Goal: Task Accomplishment & Management: Use online tool/utility

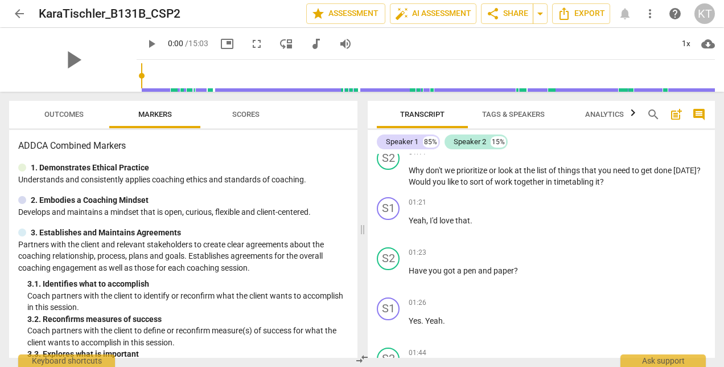
scroll to position [433, 0]
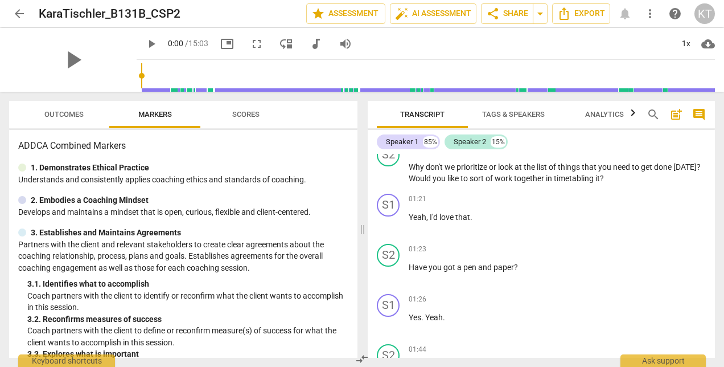
click at [499, 235] on div "S1 play_arrow pause 01:21 + Add competency keyboard_arrow_right Yeah , I'd love…" at bounding box center [541, 214] width 347 height 50
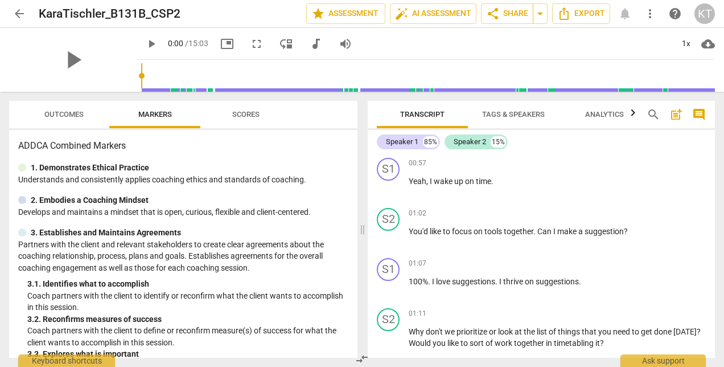
scroll to position [267, 0]
click at [254, 114] on span "Scores" at bounding box center [245, 114] width 27 height 9
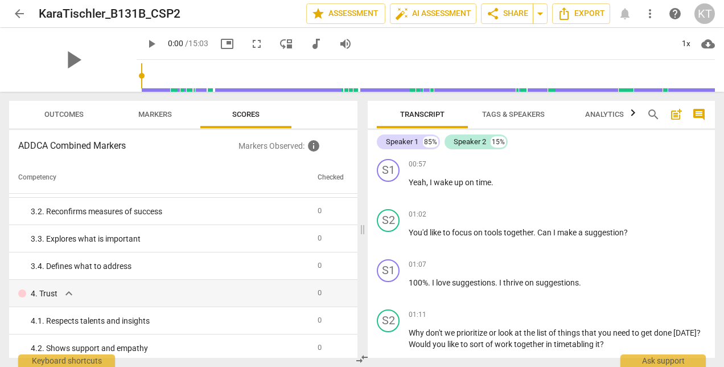
scroll to position [0, 0]
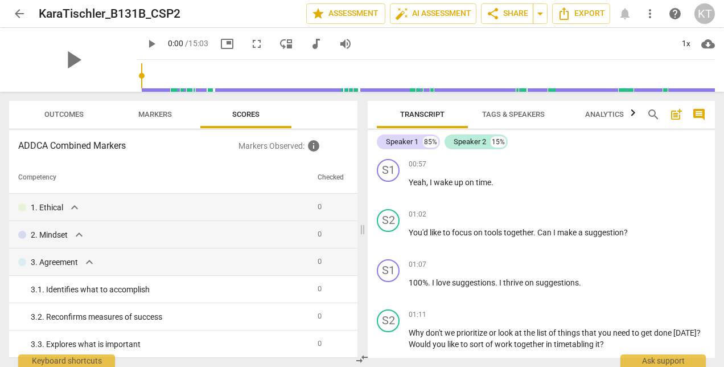
click at [149, 115] on span "Markers" at bounding box center [155, 114] width 34 height 9
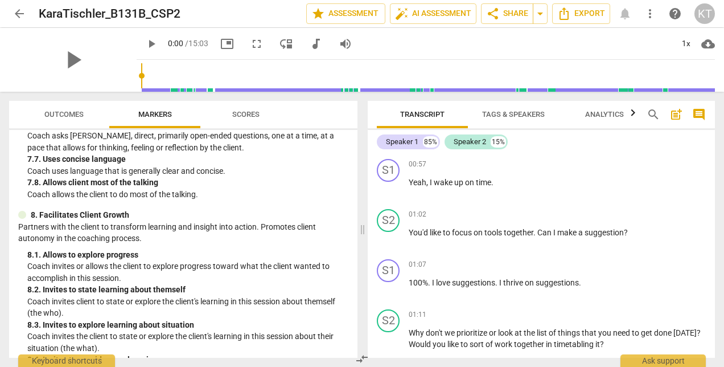
scroll to position [1137, 0]
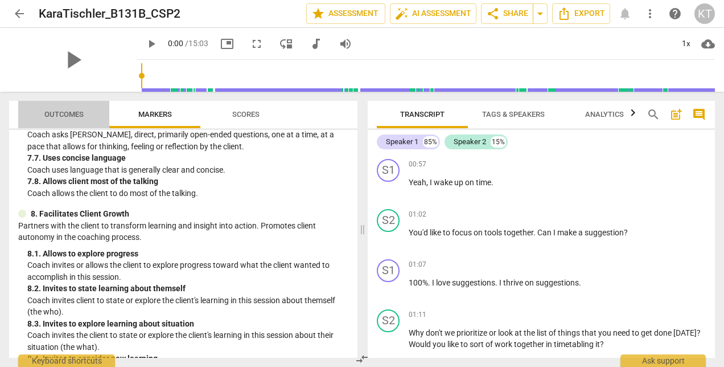
click at [68, 117] on span "Outcomes" at bounding box center [63, 114] width 39 height 9
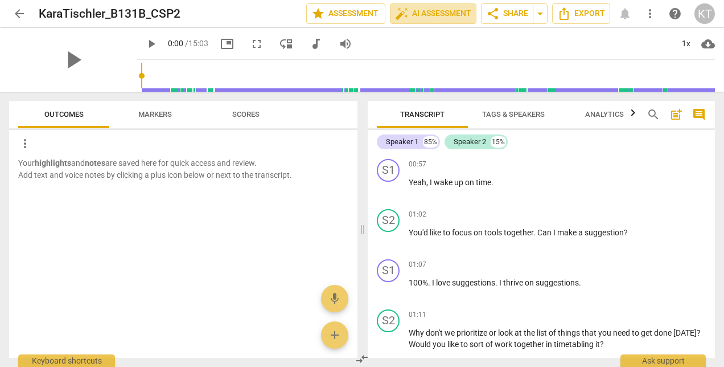
click at [436, 15] on span "auto_fix_high AI Assessment" at bounding box center [433, 14] width 76 height 14
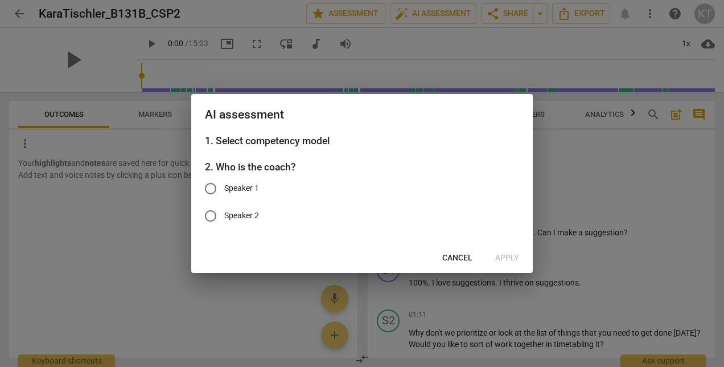
click at [213, 215] on input "Speaker 2" at bounding box center [210, 215] width 27 height 27
radio input "true"
click at [507, 255] on span "Apply" at bounding box center [507, 257] width 24 height 11
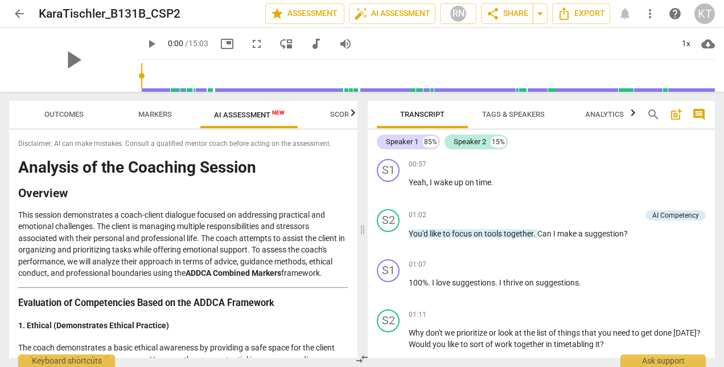
scroll to position [0, 0]
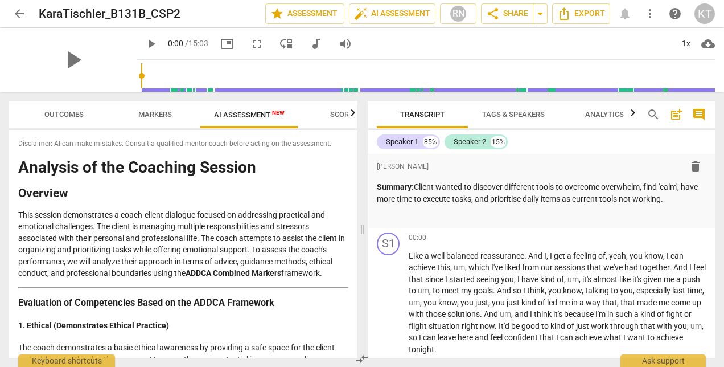
click at [673, 117] on span "post_add" at bounding box center [676, 115] width 14 height 14
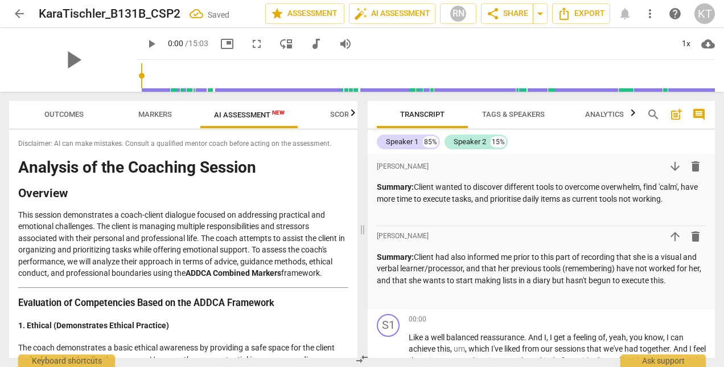
click at [557, 335] on span "get" at bounding box center [560, 336] width 13 height 9
drag, startPoint x: 696, startPoint y: 283, endPoint x: 418, endPoint y: 261, distance: 278.7
click at [418, 261] on p "Summary: Client had also informed me prior to this part of recording that she i…" at bounding box center [541, 268] width 329 height 35
copy p "Client had also informed me prior to this part of recording that she is a visua…"
click at [693, 232] on span "delete" at bounding box center [696, 236] width 14 height 14
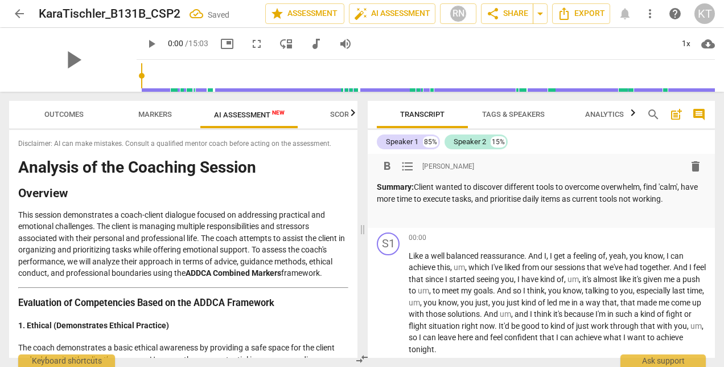
drag, startPoint x: 687, startPoint y: 199, endPoint x: 419, endPoint y: 189, distance: 267.7
click at [419, 189] on p "Summary: Client wanted to discover different tools to overcome overwhelm, find …" at bounding box center [541, 192] width 329 height 23
copy p "Client wanted to discover different tools to overcome overwhelm, find 'calm', h…"
click at [679, 110] on span "post_add" at bounding box center [676, 115] width 14 height 14
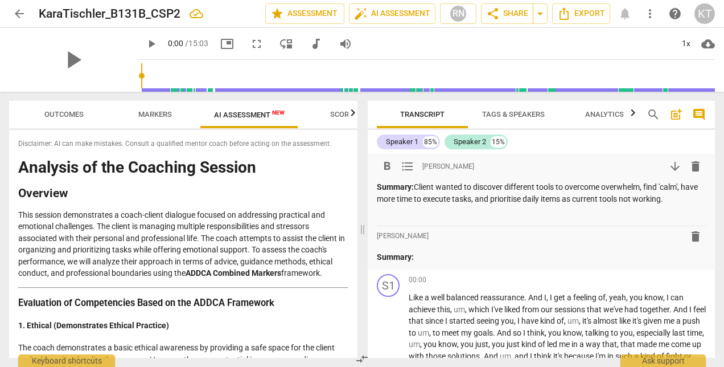
drag, startPoint x: 689, startPoint y: 201, endPoint x: 427, endPoint y: 188, distance: 262.2
click at [427, 188] on p "Summary: Client wanted to discover different tools to overcome overwhelm, find …" at bounding box center [541, 192] width 329 height 23
click at [689, 168] on span "delete" at bounding box center [696, 166] width 14 height 14
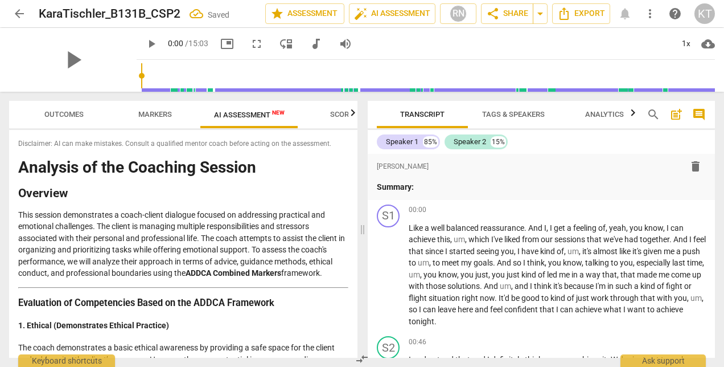
click at [675, 117] on span "post_add" at bounding box center [676, 115] width 14 height 14
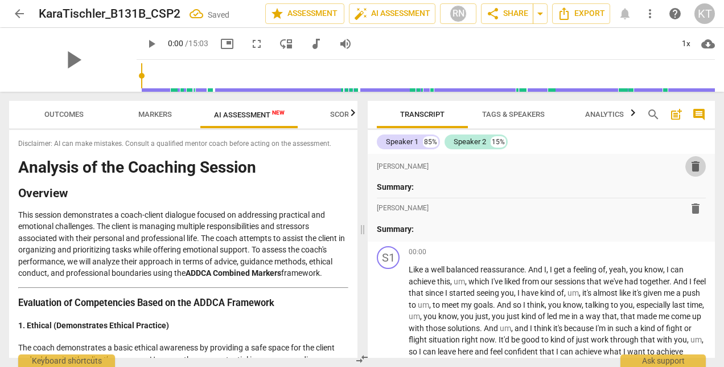
click at [693, 166] on span "delete" at bounding box center [696, 166] width 14 height 14
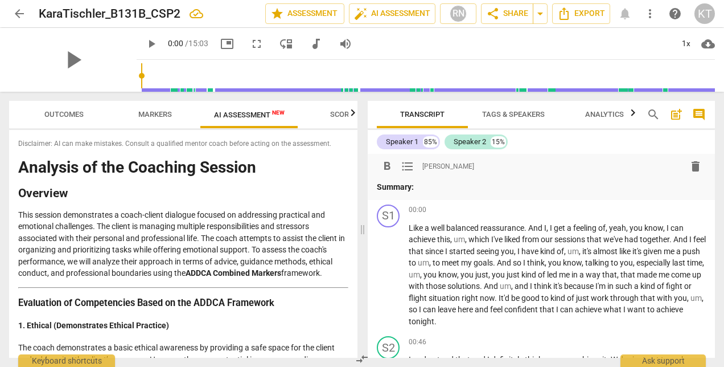
click at [435, 190] on p "Summary:" at bounding box center [541, 187] width 329 height 12
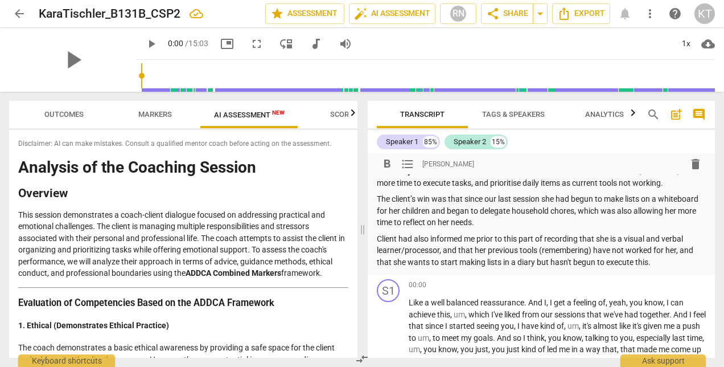
scroll to position [15, 0]
click at [641, 186] on p "Summary: Client wanted to discover different tools to overcome overwhelm, find …" at bounding box center [541, 177] width 329 height 23
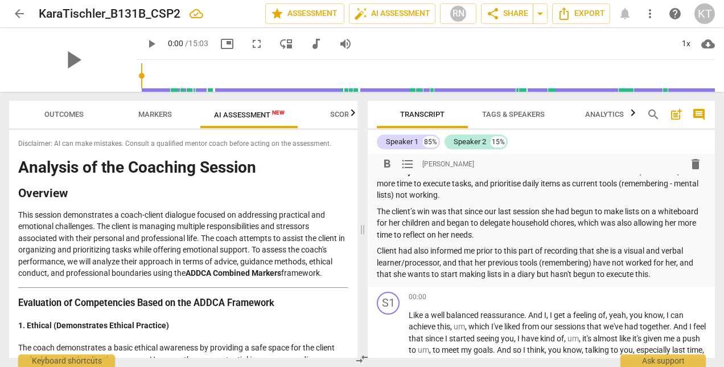
click at [666, 274] on p "Client had also informed me prior to this part of recording that she is a visua…" at bounding box center [541, 262] width 329 height 35
click at [660, 295] on p "Add competency" at bounding box center [679, 297] width 54 height 10
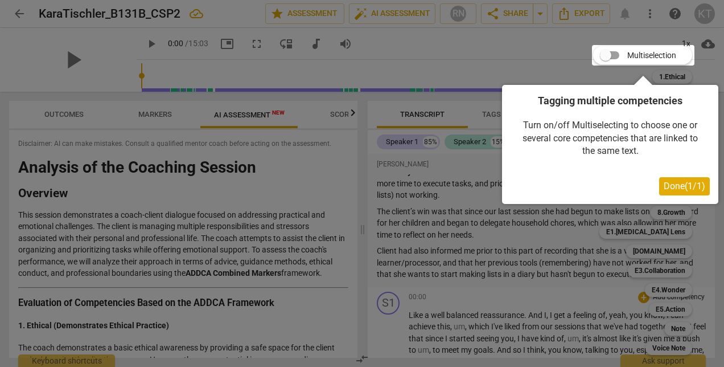
click at [671, 192] on button "Done ( 1 / 1 )" at bounding box center [684, 186] width 51 height 18
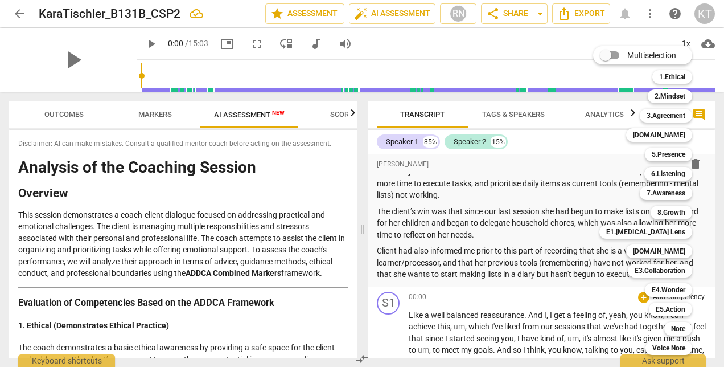
click at [499, 309] on div at bounding box center [362, 183] width 724 height 367
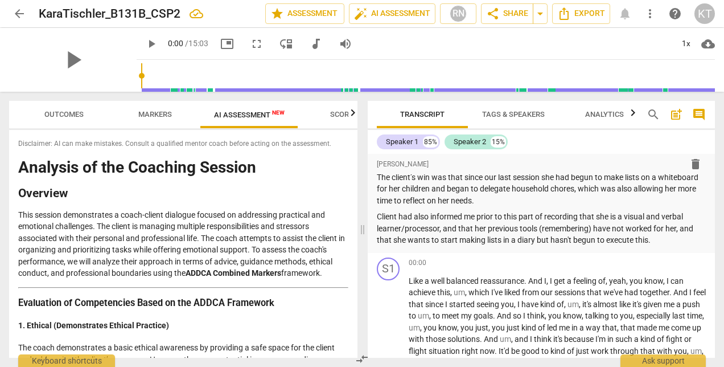
scroll to position [50, 0]
click at [431, 200] on p "The client’s win was that since our last session she had begun to make lists on…" at bounding box center [541, 188] width 329 height 35
click at [679, 185] on p "The client’s win was that since our last session she had begun to make lists on…" at bounding box center [541, 188] width 329 height 35
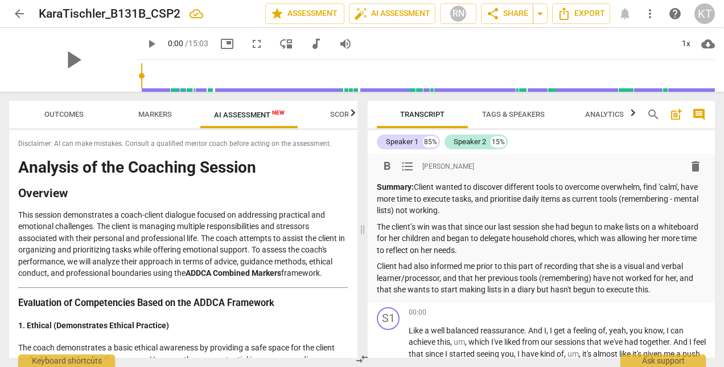
click at [512, 250] on p "The client’s win was that since our last session she had begun to make lists on…" at bounding box center [541, 238] width 329 height 35
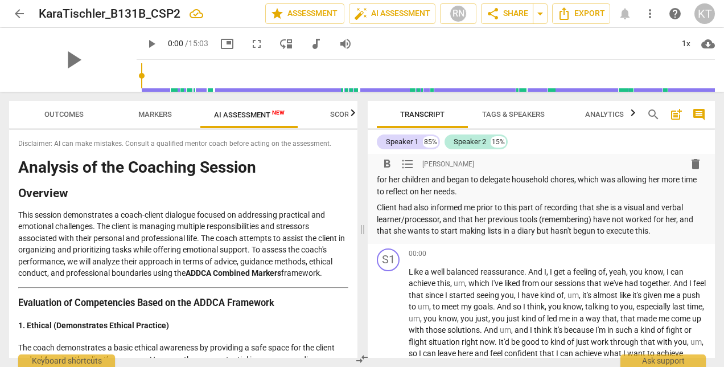
scroll to position [61, 0]
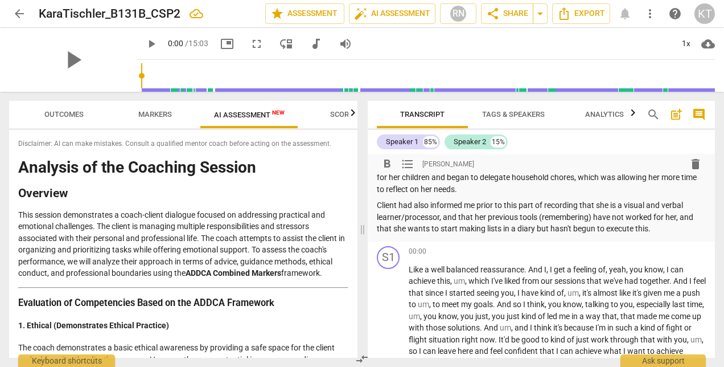
click at [439, 217] on p "Client had also informed me prior to this part of recording that she is a visua…" at bounding box center [541, 216] width 329 height 35
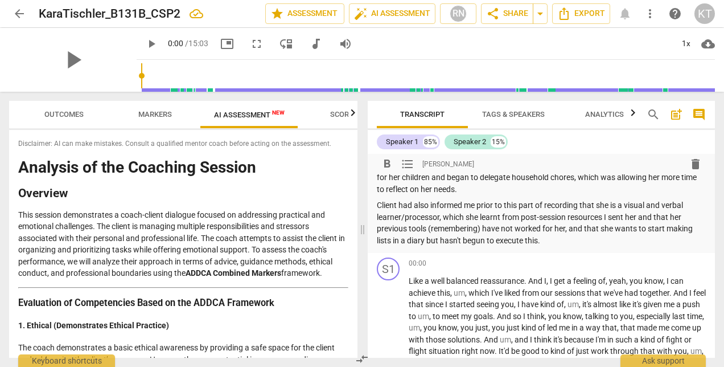
click at [564, 240] on p "Client had also informed me prior to this part of recording that she is a visua…" at bounding box center [541, 222] width 329 height 47
click at [426, 239] on p "Client had also informed me prior to this part of recording that she is a visua…" at bounding box center [541, 222] width 329 height 47
click at [542, 264] on div "00:00 + Add competency keyboard_arrow_right" at bounding box center [557, 262] width 297 height 11
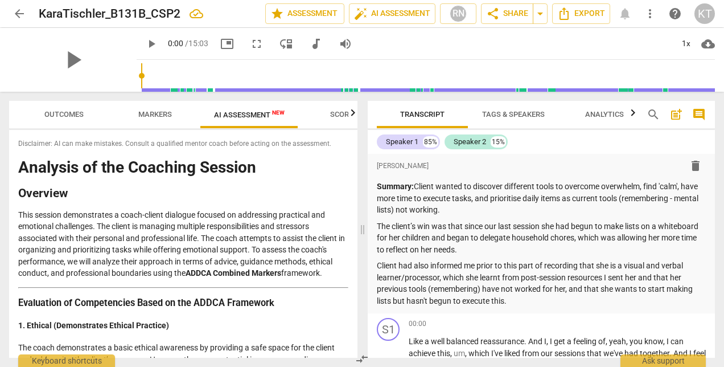
scroll to position [0, 0]
click at [471, 210] on p "Summary: Client wanted to discover different tools to overcome overwhelm, find …" at bounding box center [541, 198] width 329 height 35
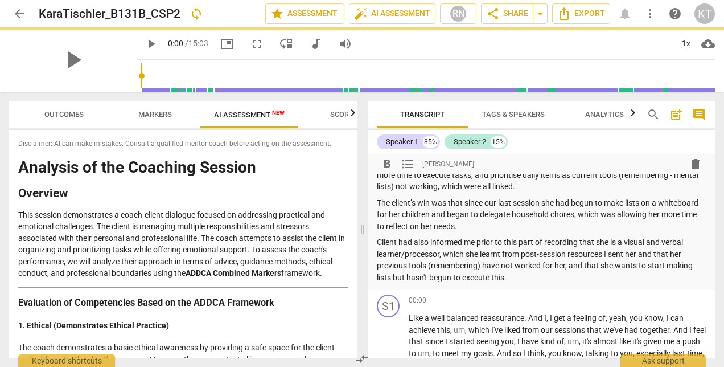
scroll to position [26, 0]
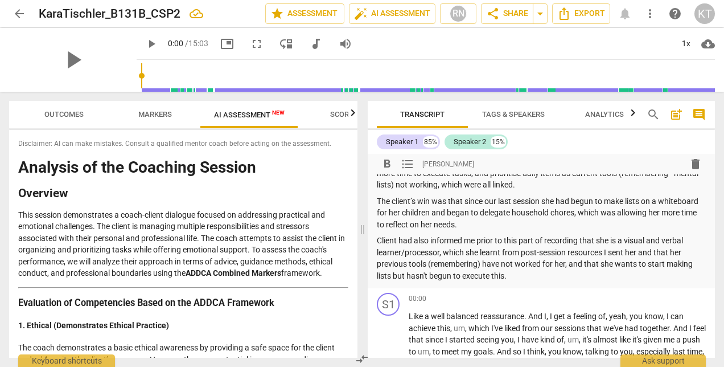
click at [606, 202] on p "The client’s win was that since our last session she had begun to make lists on…" at bounding box center [541, 212] width 329 height 35
click at [595, 202] on p "The client’s win was that since our last session she had begun to make lists on…" at bounding box center [541, 212] width 329 height 35
click at [570, 224] on p "The client’s win was that since our last session she had bought a whiteboard an…" at bounding box center [541, 212] width 329 height 35
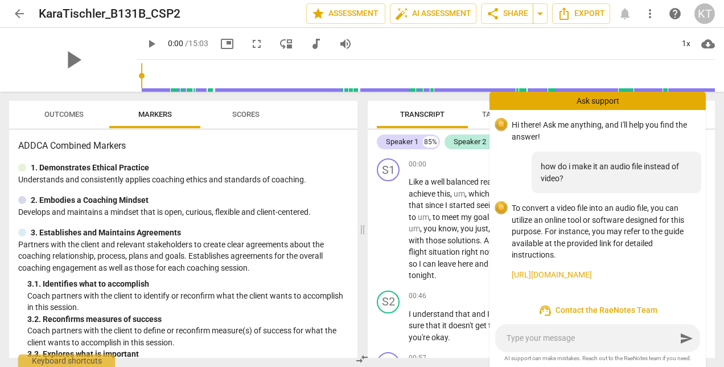
scroll to position [2, 0]
click at [50, 110] on span "Outcomes" at bounding box center [63, 114] width 39 height 9
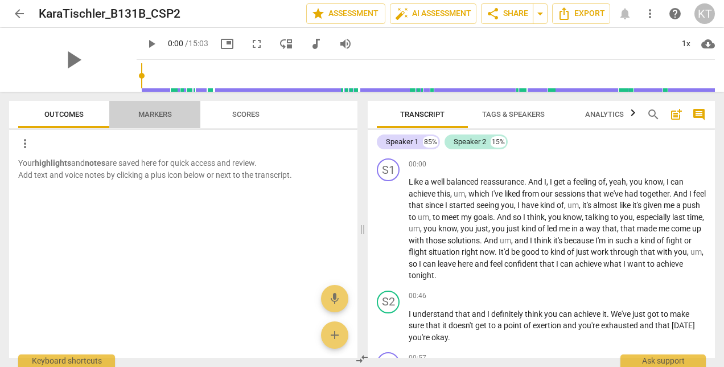
click at [151, 117] on span "Markers" at bounding box center [155, 114] width 34 height 9
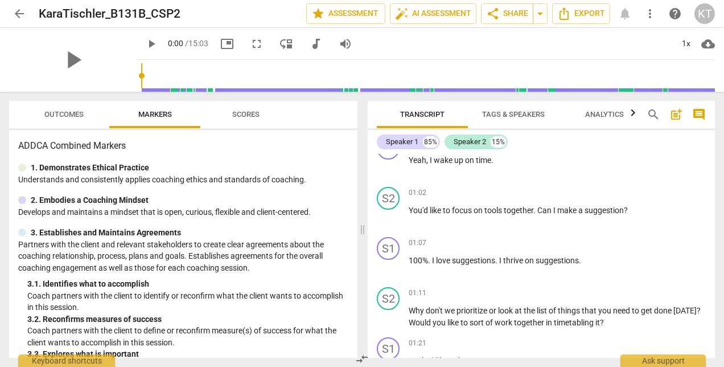
scroll to position [218, 0]
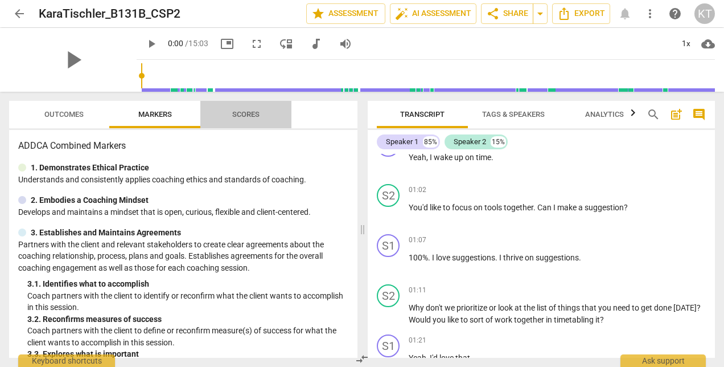
click at [252, 111] on span "Scores" at bounding box center [245, 114] width 27 height 9
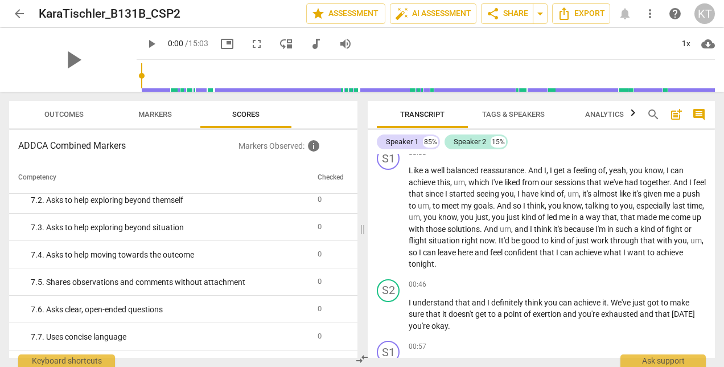
scroll to position [0, 0]
